Goal: Navigation & Orientation: Find specific page/section

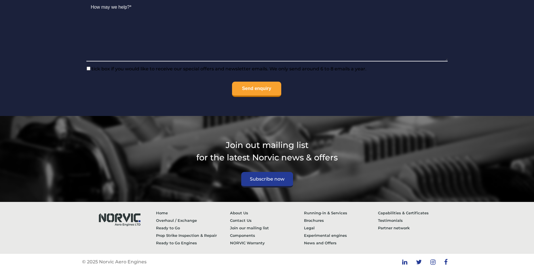
scroll to position [2068, 0]
click at [241, 212] on link "About Us" at bounding box center [267, 212] width 74 height 7
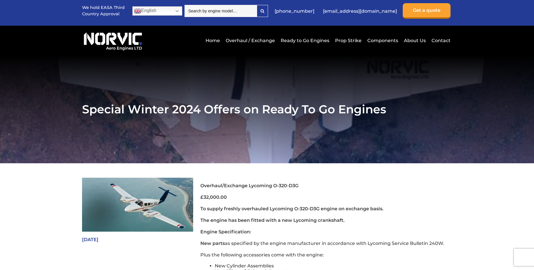
scroll to position [0, 0]
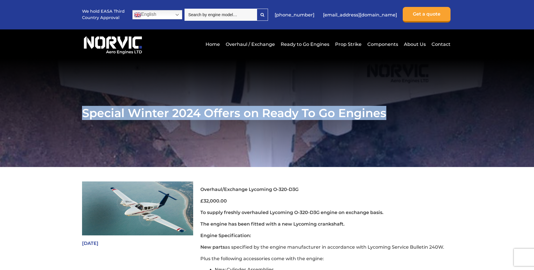
drag, startPoint x: 86, startPoint y: 116, endPoint x: 388, endPoint y: 117, distance: 301.9
click at [388, 117] on h1 "Special Winter 2024 Offers on Ready To Go Engines" at bounding box center [267, 113] width 370 height 14
copy h1 "Special Winter 2024 Offers on Ready To Go Engines"
click at [420, 45] on link "About Us" at bounding box center [415, 44] width 25 height 14
click at [402, 104] on section "Special Winter 2024 Offers on Ready To Go Engines" at bounding box center [267, 113] width 534 height 108
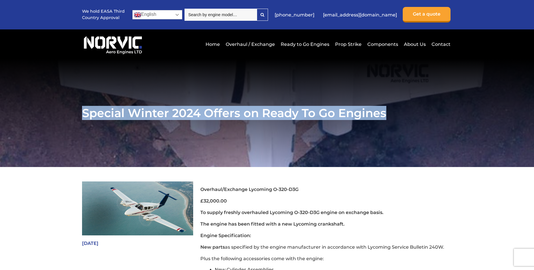
click at [177, 14] on link "English" at bounding box center [158, 14] width 50 height 9
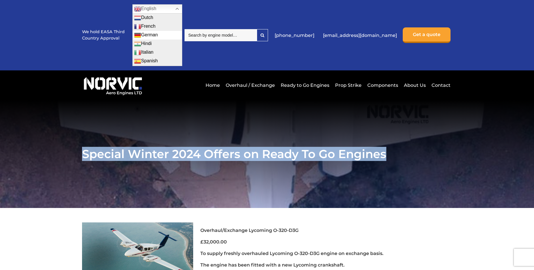
click at [151, 36] on link "German" at bounding box center [157, 35] width 49 height 9
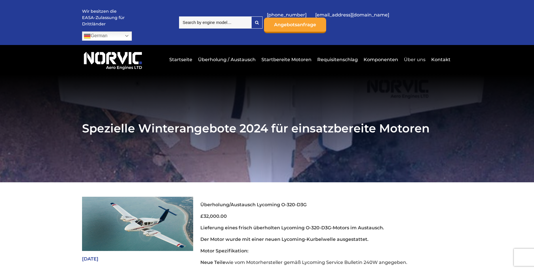
click at [421, 52] on link "Über uns" at bounding box center [415, 59] width 24 height 14
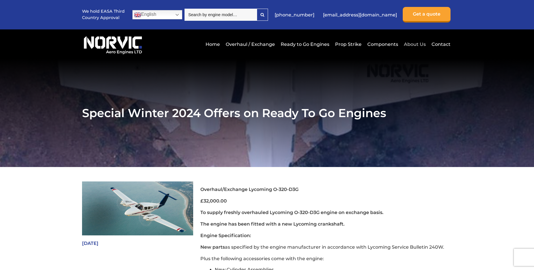
click at [424, 44] on link "About Us" at bounding box center [415, 44] width 25 height 14
